Goal: Find specific page/section: Find specific page/section

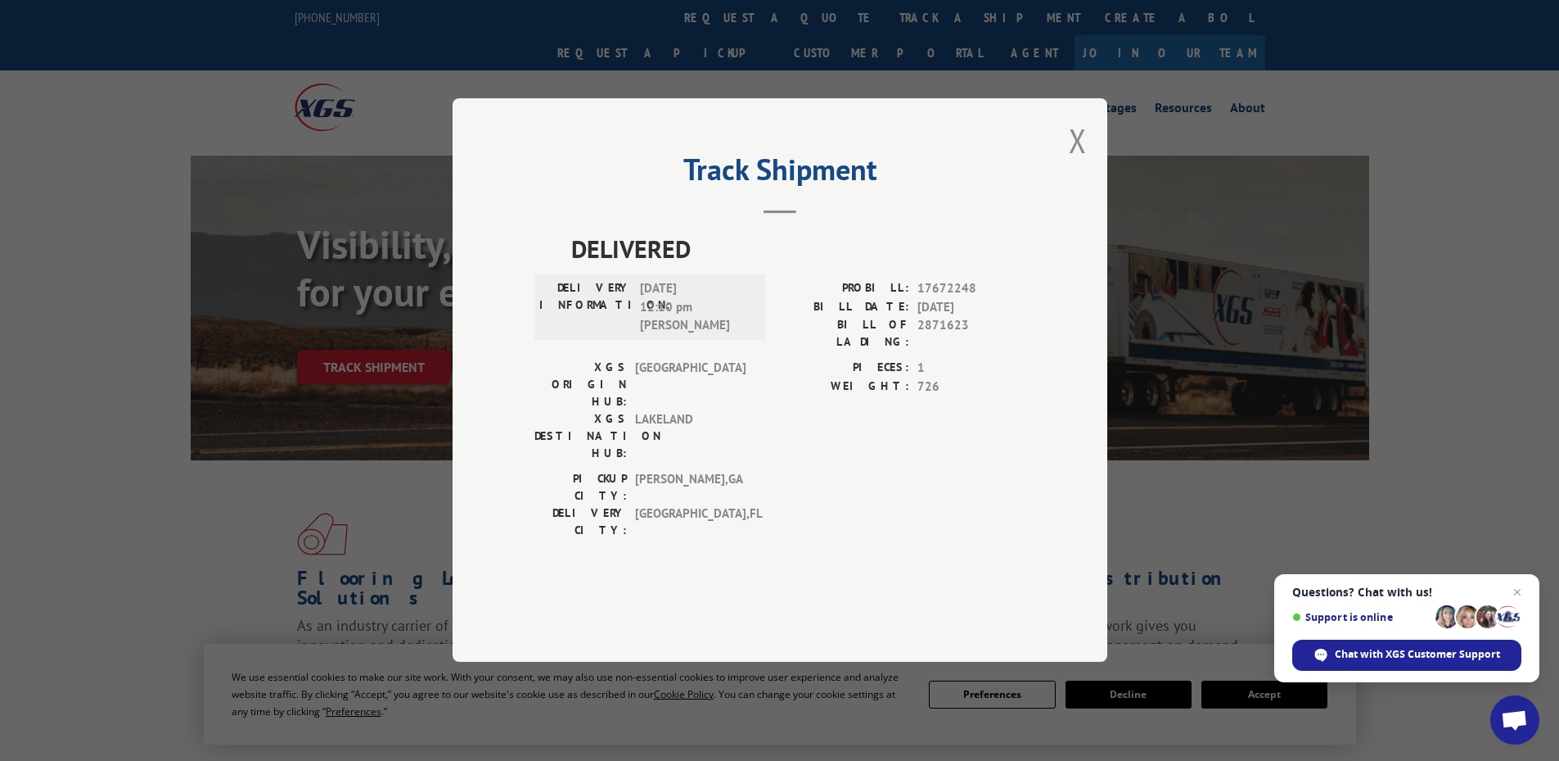
scroll to position [246, 0]
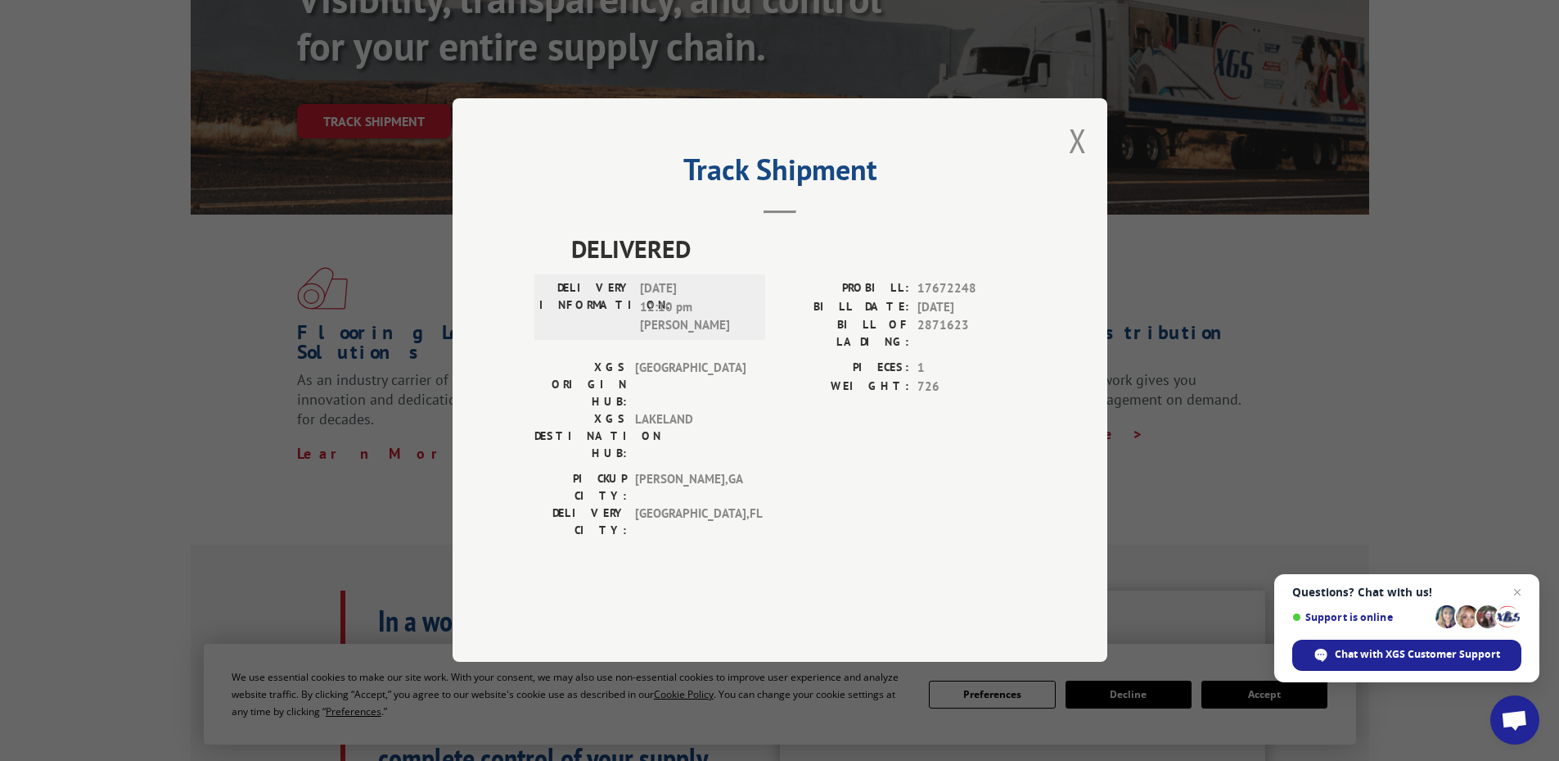
click at [1065, 190] on div "Track Shipment DELIVERED DELIVERY INFORMATION: [DATE] 12:10 pm [PERSON_NAME]: 1…" at bounding box center [780, 379] width 655 height 563
click at [1081, 162] on button "Close modal" at bounding box center [1078, 140] width 18 height 43
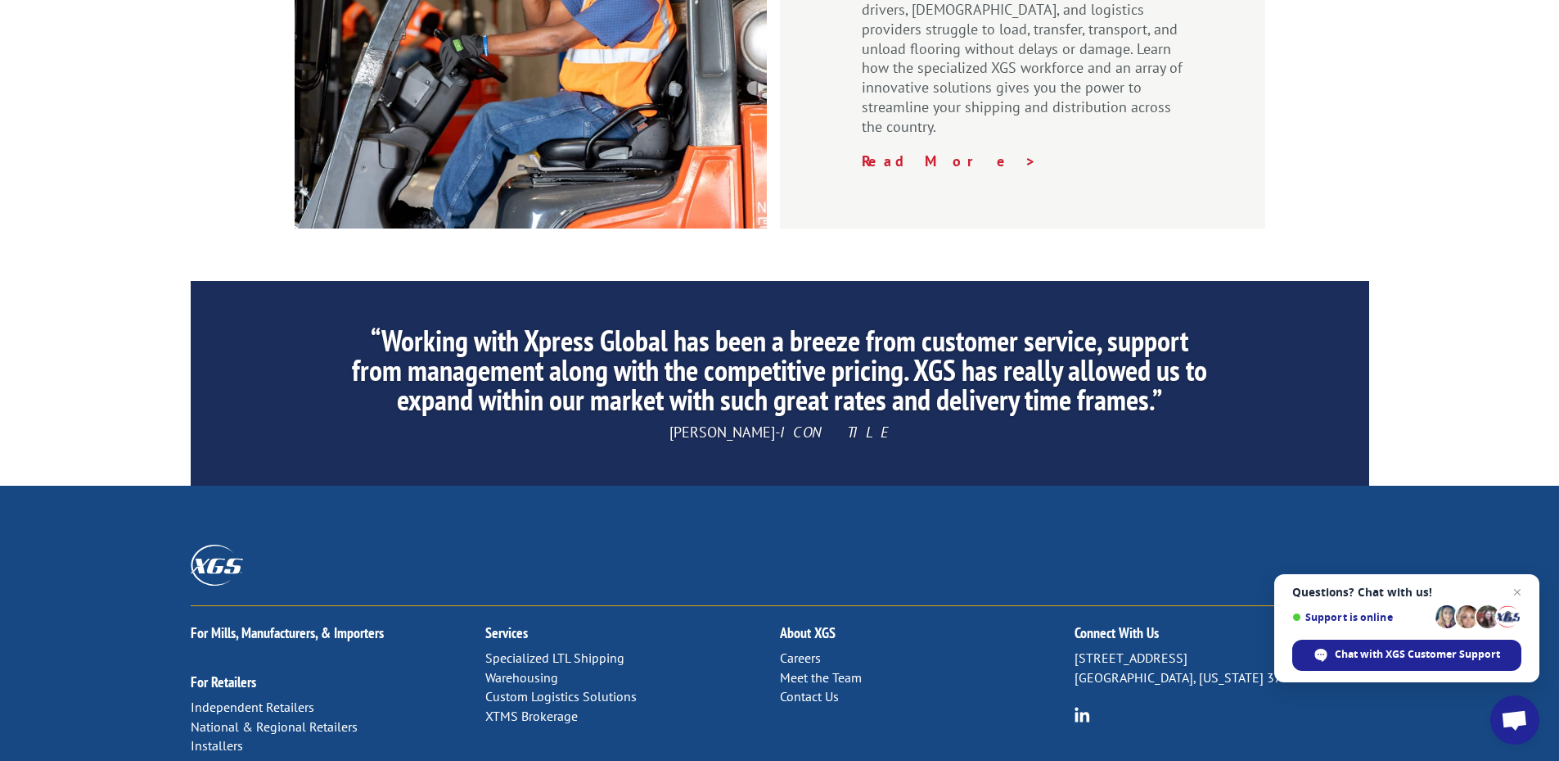
scroll to position [2480, 0]
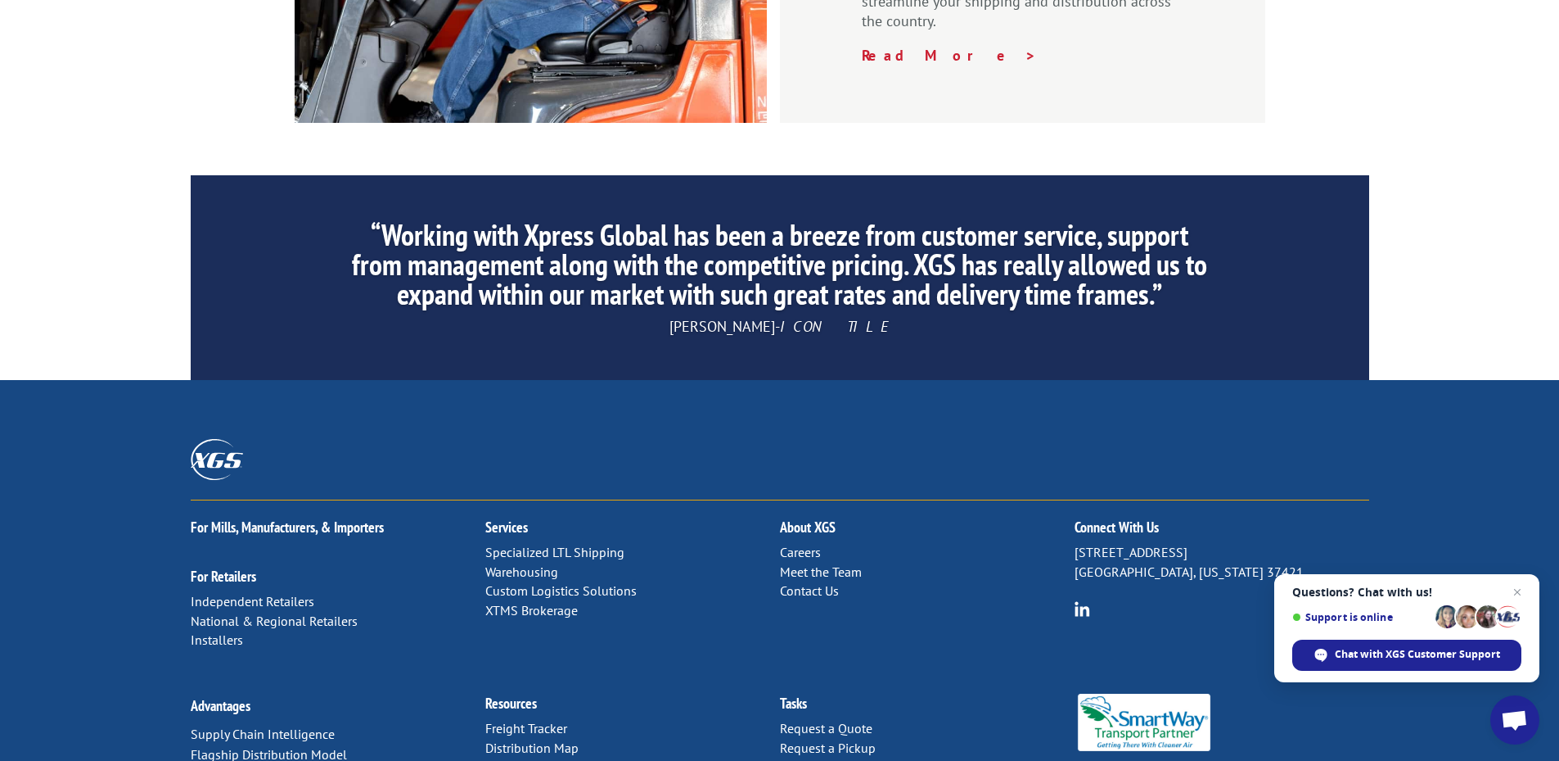
click at [516, 739] on link "Distribution Map" at bounding box center [531, 747] width 93 height 16
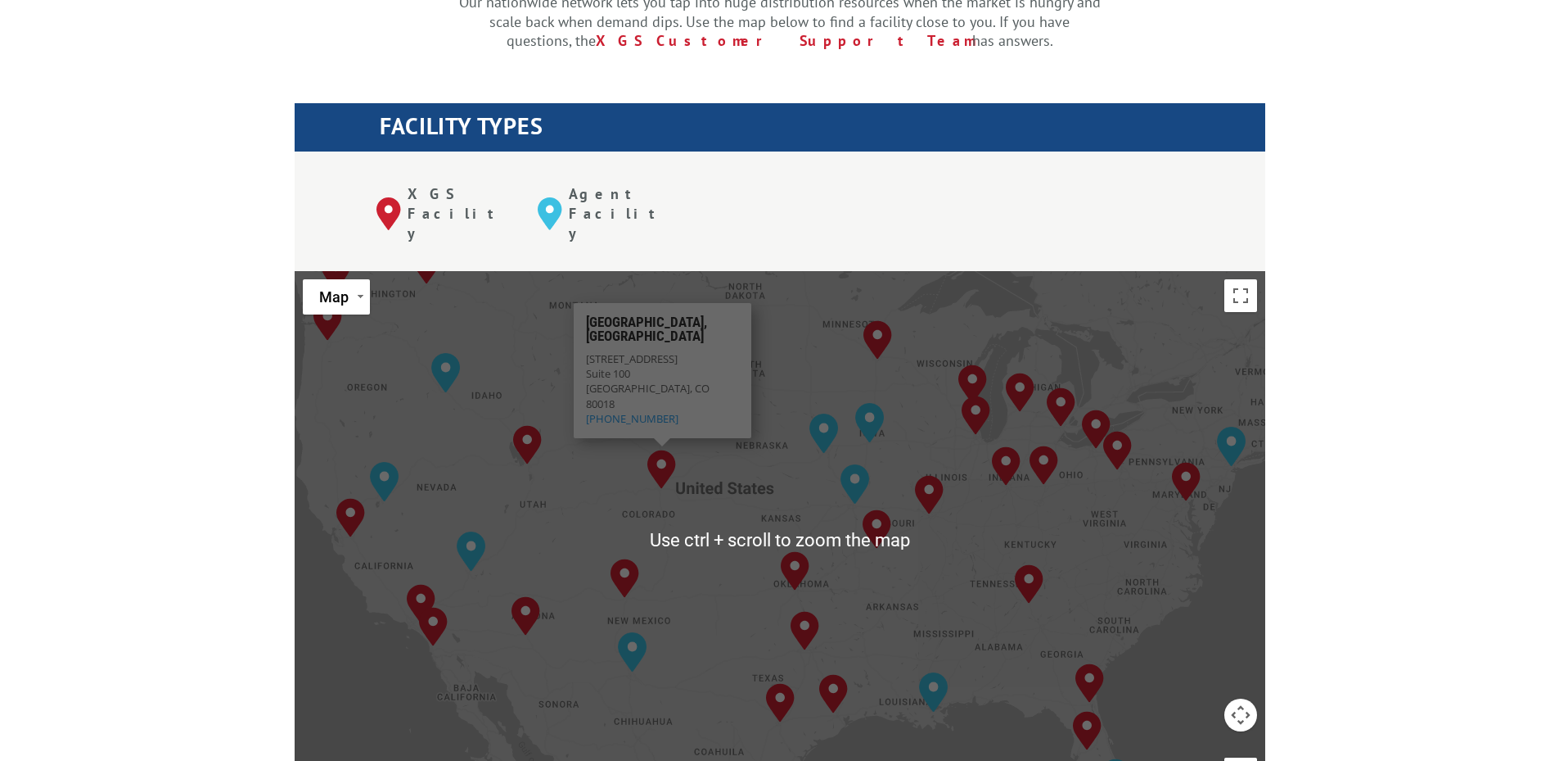
scroll to position [737, 0]
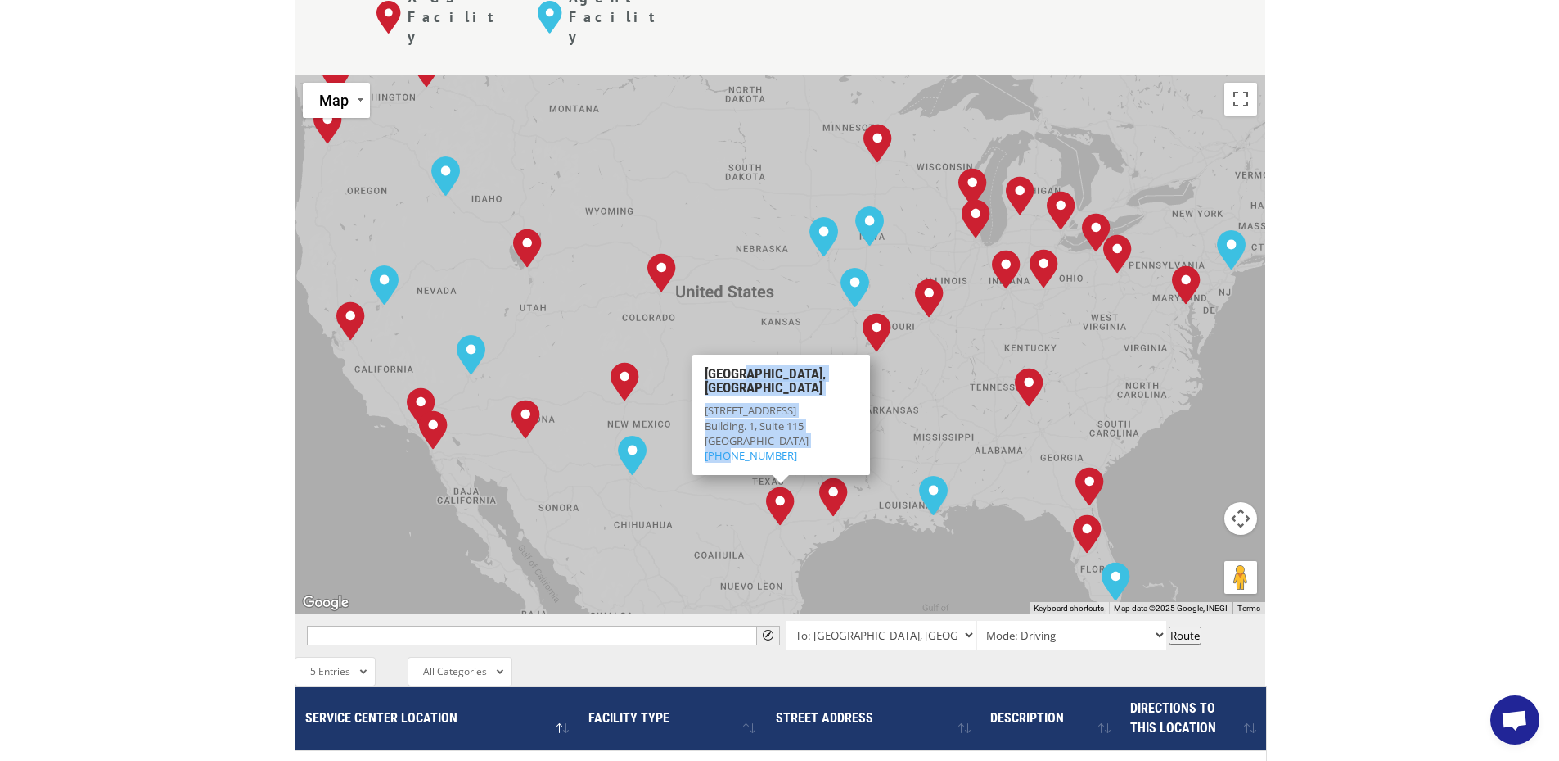
drag, startPoint x: 772, startPoint y: 395, endPoint x: 748, endPoint y: 319, distance: 79.0
click at [748, 354] on div "[GEOGRAPHIC_DATA]. [STREET_ADDRESS] [PHONE_NUMBER]" at bounding box center [781, 414] width 178 height 120
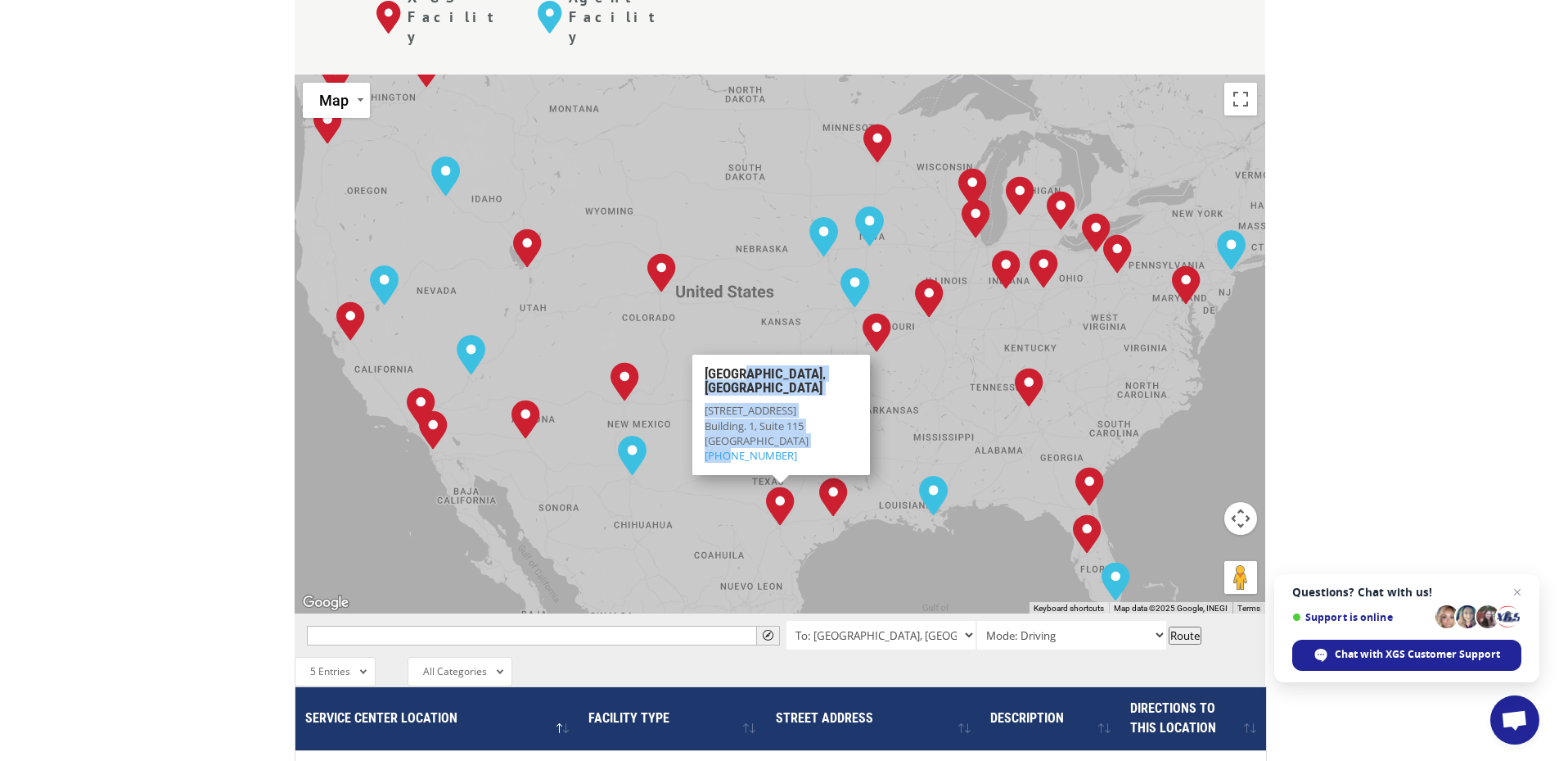
drag, startPoint x: 748, startPoint y: 319, endPoint x: 731, endPoint y: 209, distance: 111.8
click at [731, 209] on div "[GEOGRAPHIC_DATA], [GEOGRAPHIC_DATA] [GEOGRAPHIC_DATA], [GEOGRAPHIC_DATA] [GEOG…" at bounding box center [780, 343] width 971 height 539
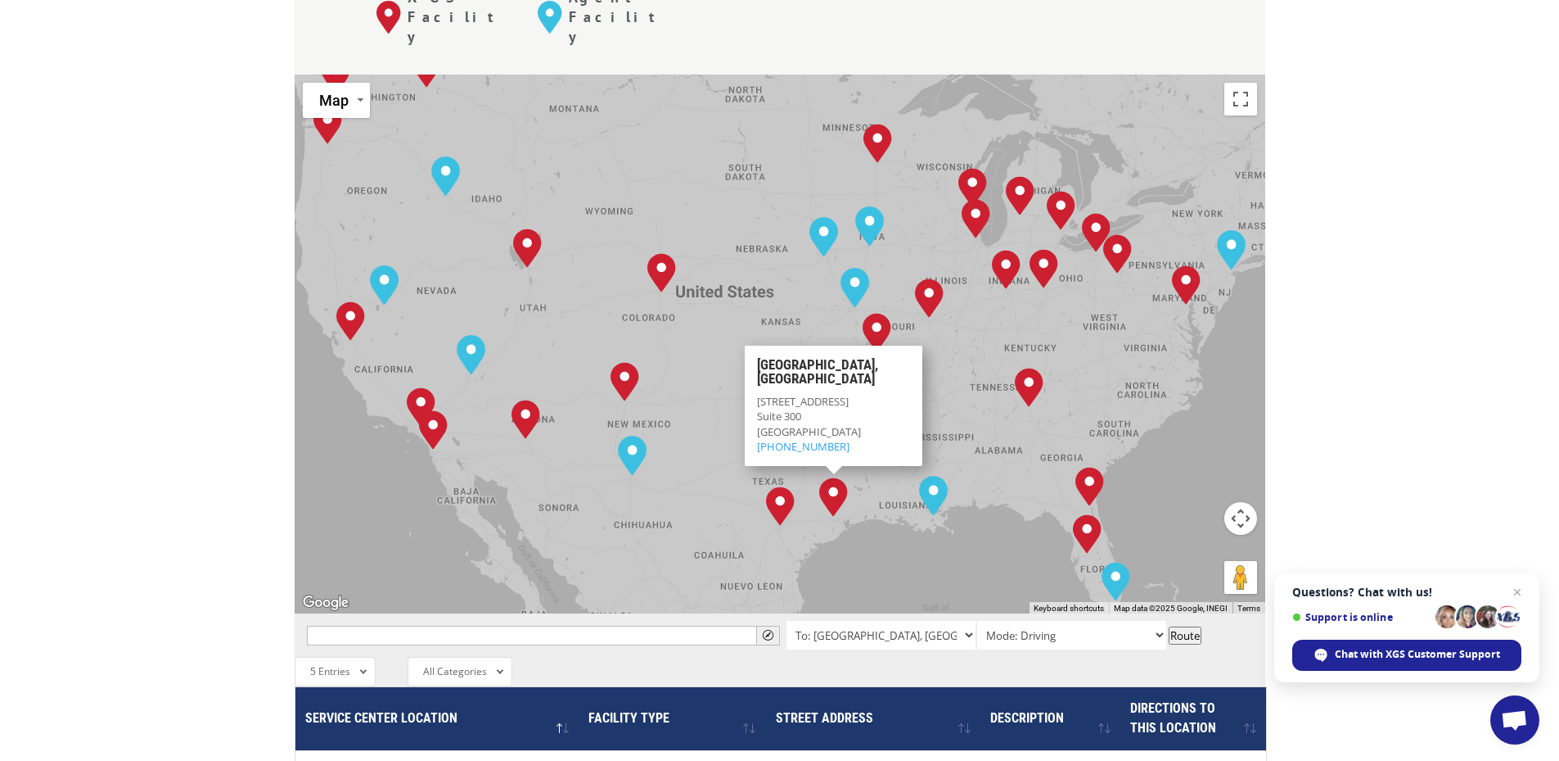
click at [859, 425] on div "[GEOGRAPHIC_DATA], [GEOGRAPHIC_DATA] [GEOGRAPHIC_DATA], [GEOGRAPHIC_DATA] [GEOG…" at bounding box center [780, 343] width 971 height 539
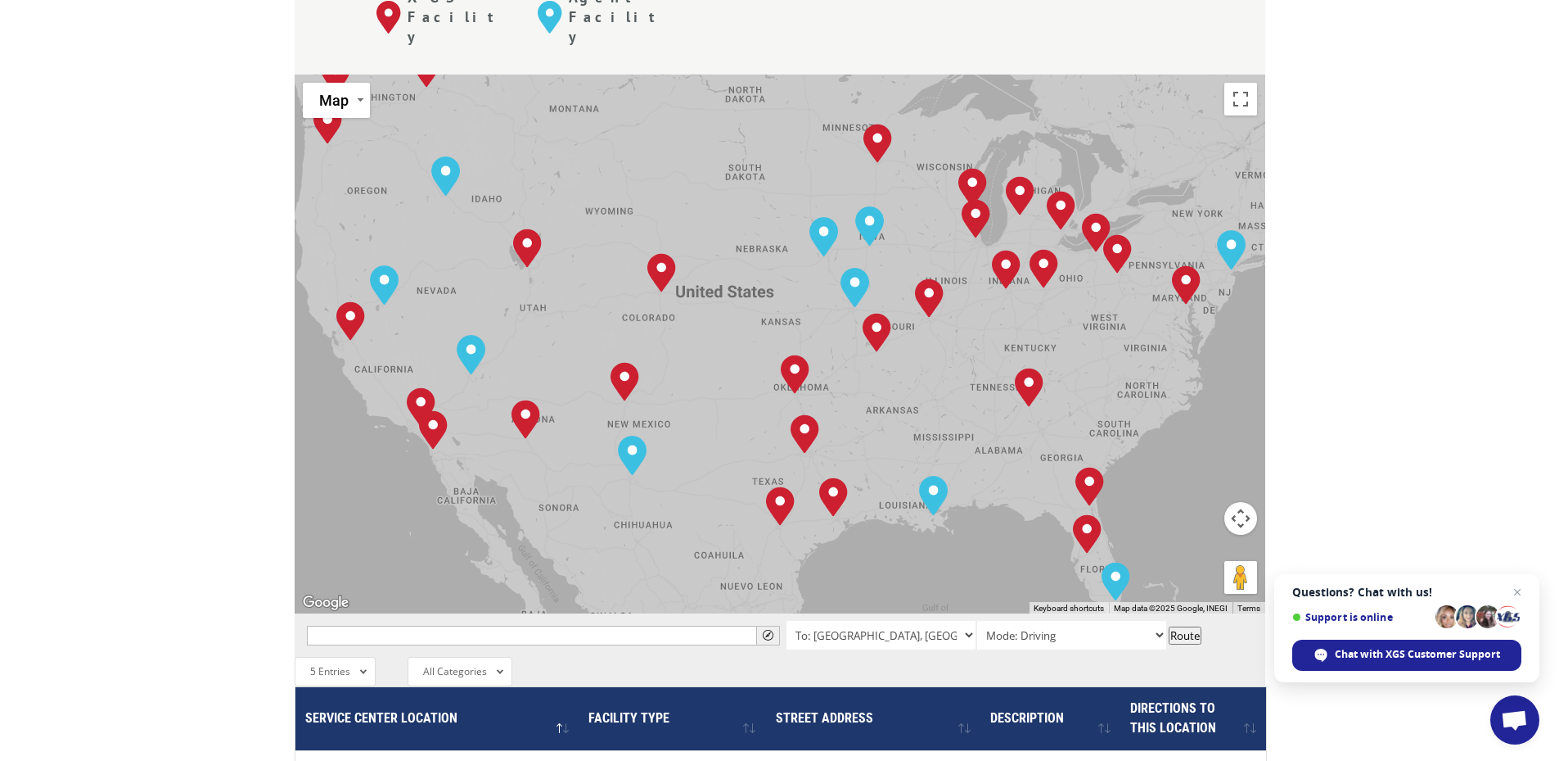
click at [859, 425] on div "[GEOGRAPHIC_DATA], [GEOGRAPHIC_DATA] [GEOGRAPHIC_DATA], [GEOGRAPHIC_DATA] [GEOG…" at bounding box center [780, 343] width 971 height 539
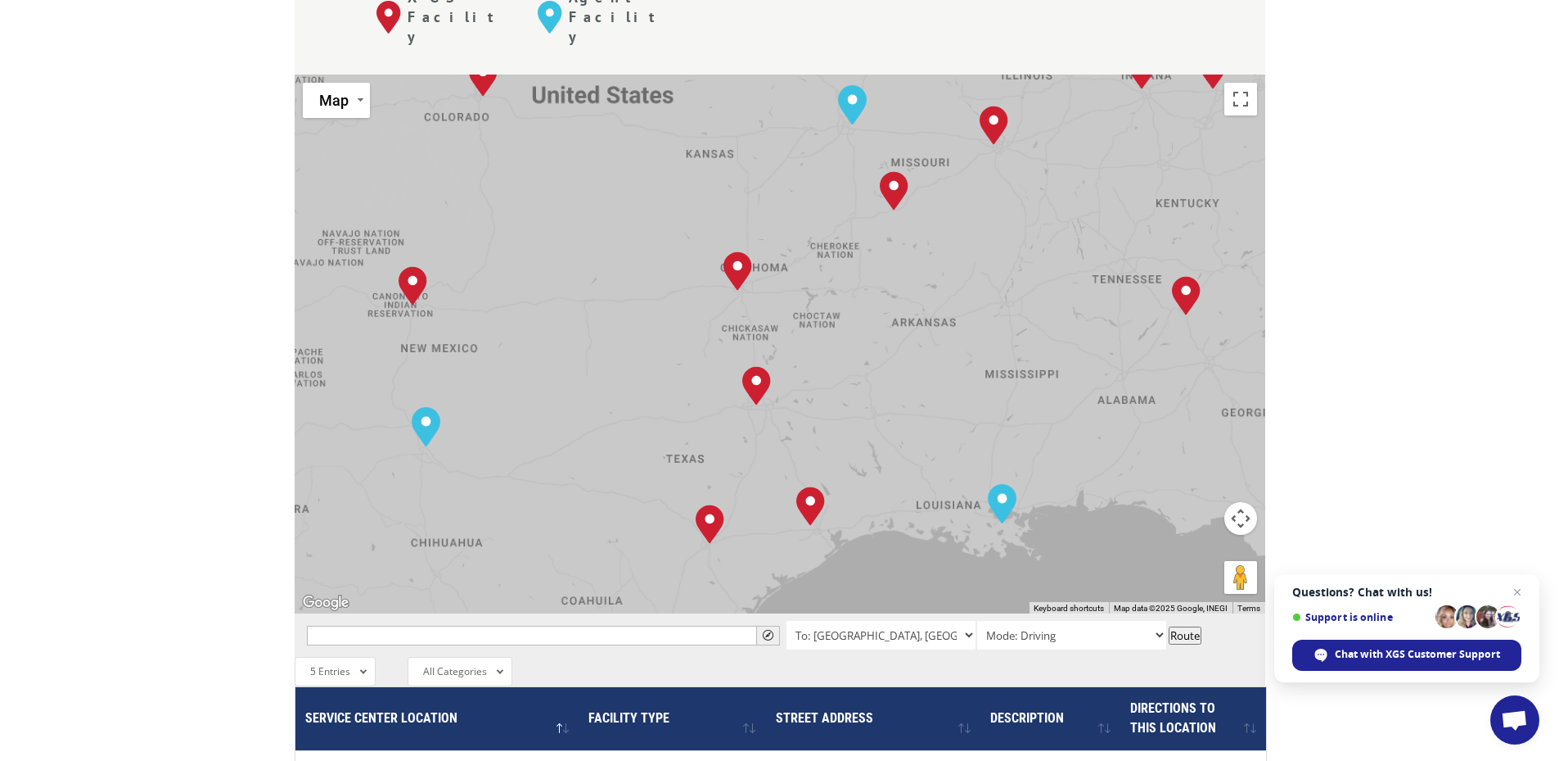
click at [859, 425] on div "[GEOGRAPHIC_DATA], [GEOGRAPHIC_DATA] [GEOGRAPHIC_DATA], [GEOGRAPHIC_DATA] [GEOG…" at bounding box center [780, 343] width 971 height 539
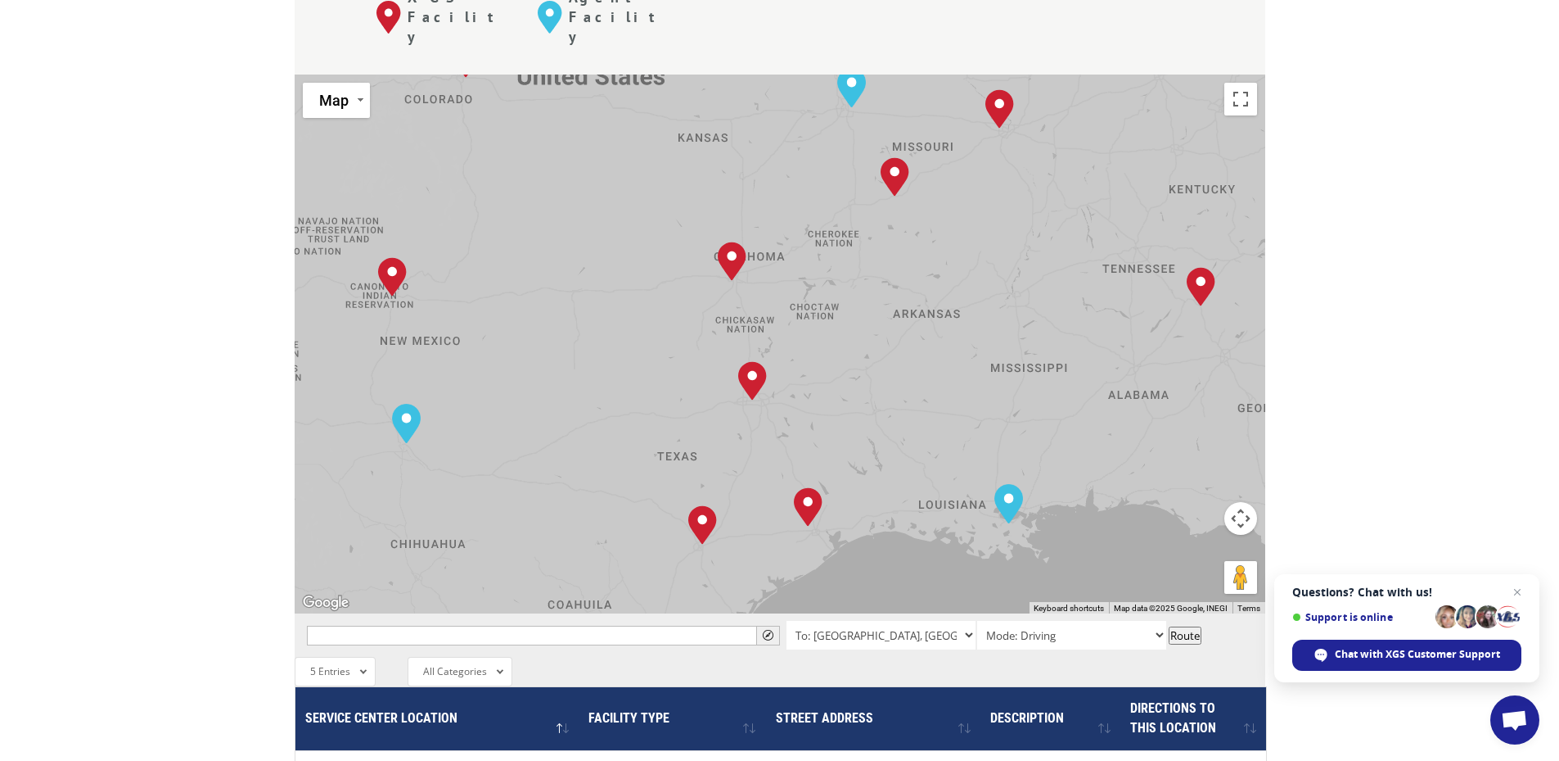
click at [859, 425] on div "[GEOGRAPHIC_DATA], [GEOGRAPHIC_DATA] [GEOGRAPHIC_DATA], [GEOGRAPHIC_DATA] [GEOG…" at bounding box center [780, 343] width 971 height 539
